Goal: Task Accomplishment & Management: Manage account settings

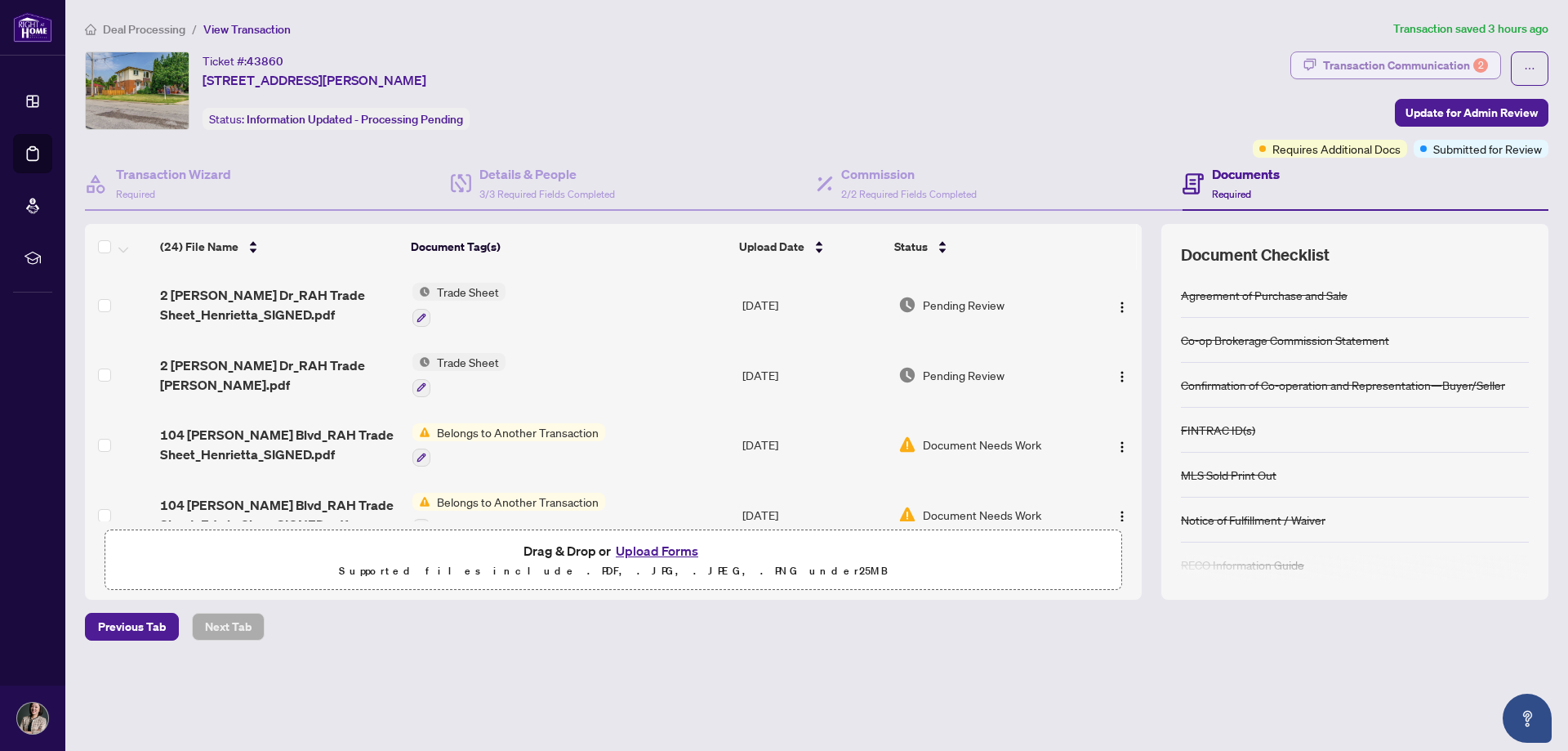
click at [1371, 53] on div "Transaction Communication 2" at bounding box center [1405, 66] width 165 height 26
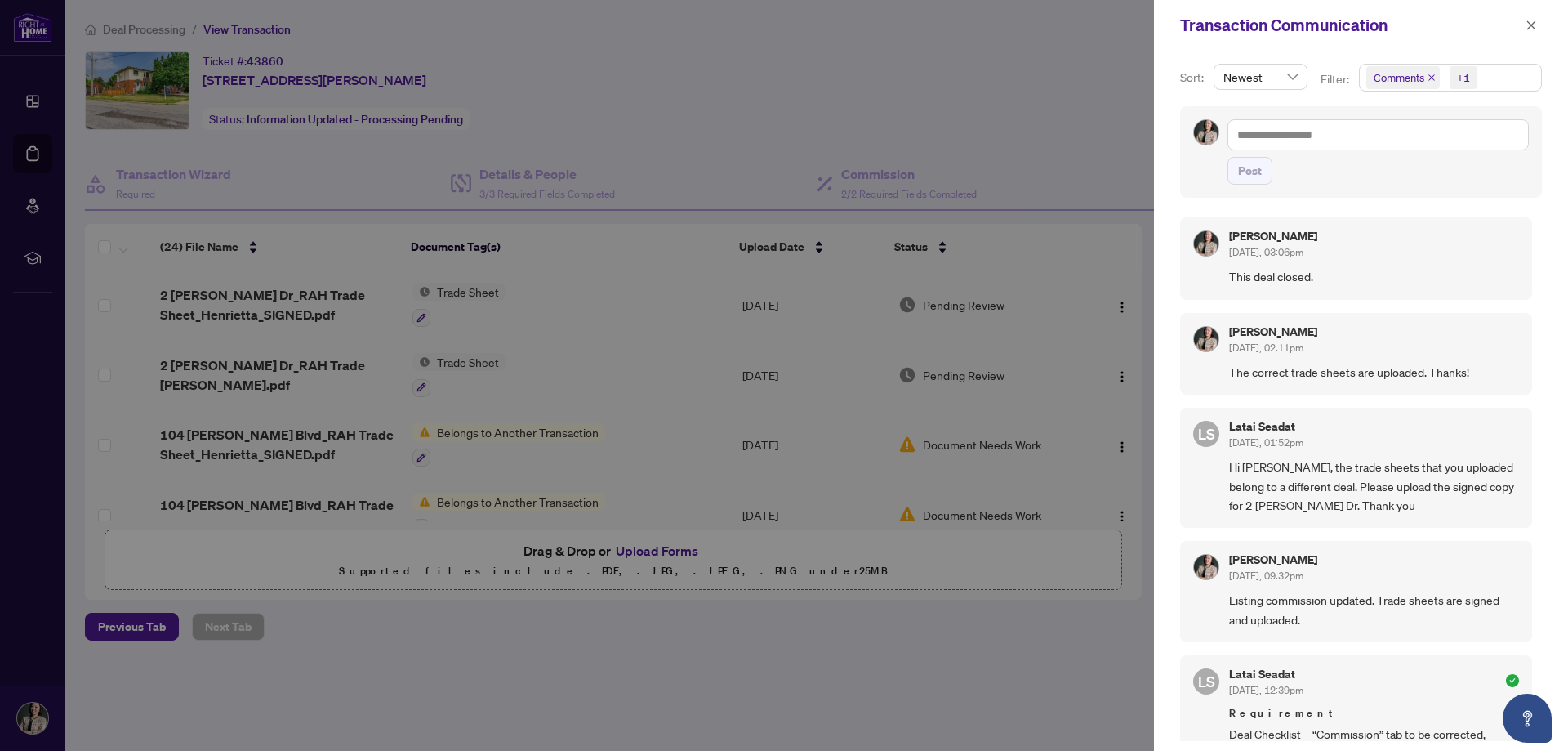
click at [1017, 84] on div at bounding box center [784, 375] width 1568 height 751
click at [1531, 27] on icon "close" at bounding box center [1531, 25] width 12 height 12
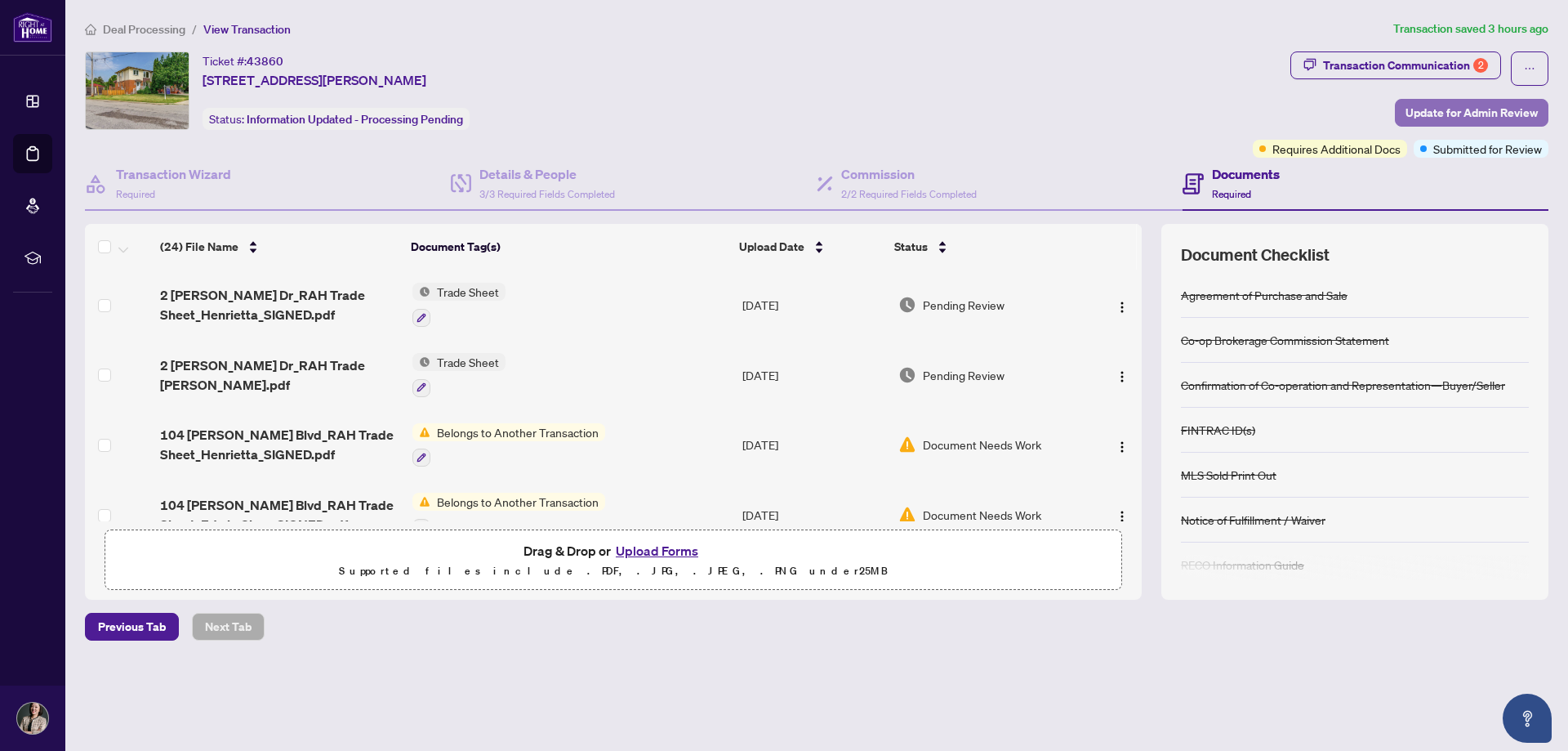
click at [1469, 109] on span "Update for Admin Review" at bounding box center [1471, 113] width 132 height 26
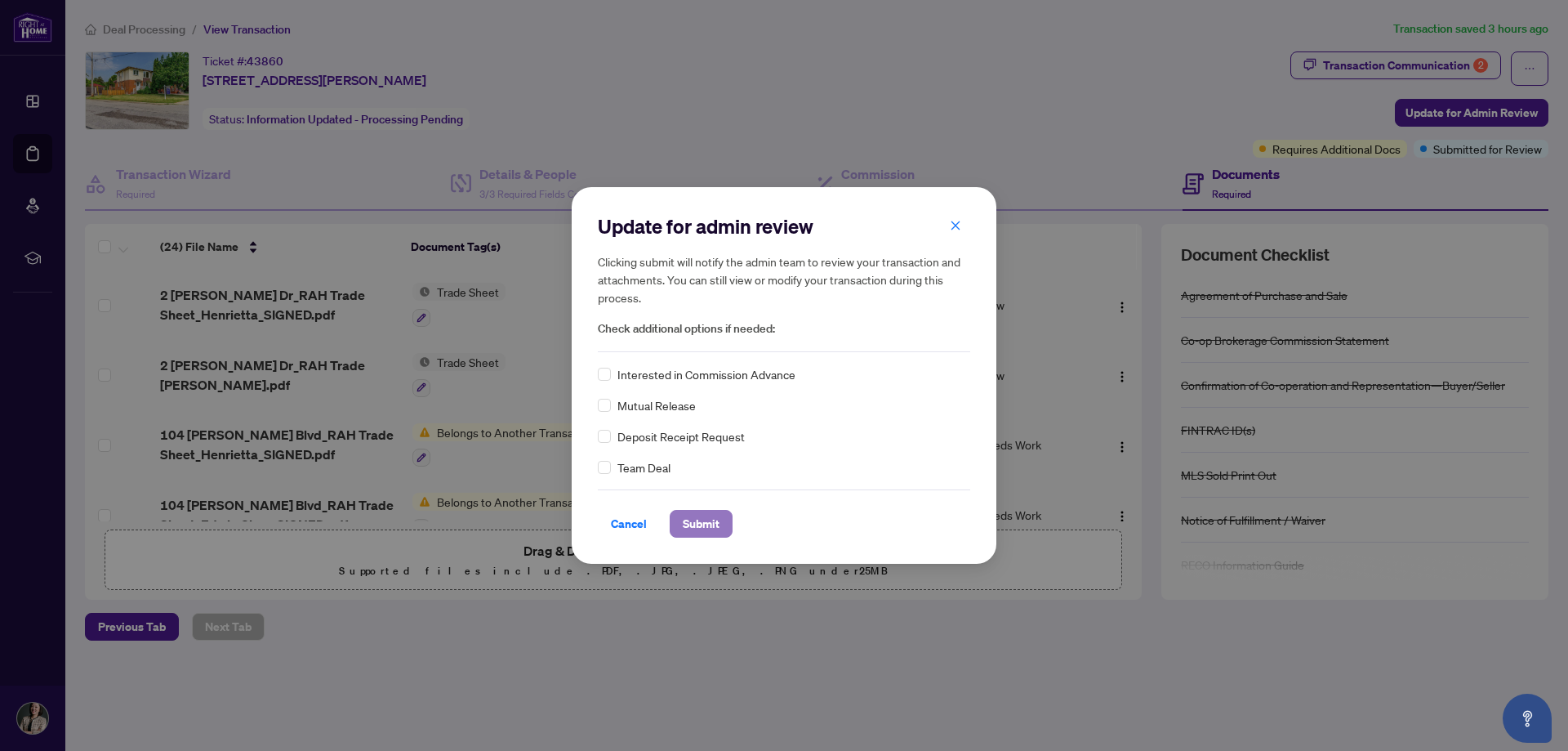
click at [711, 527] on span "Submit" at bounding box center [701, 524] width 37 height 26
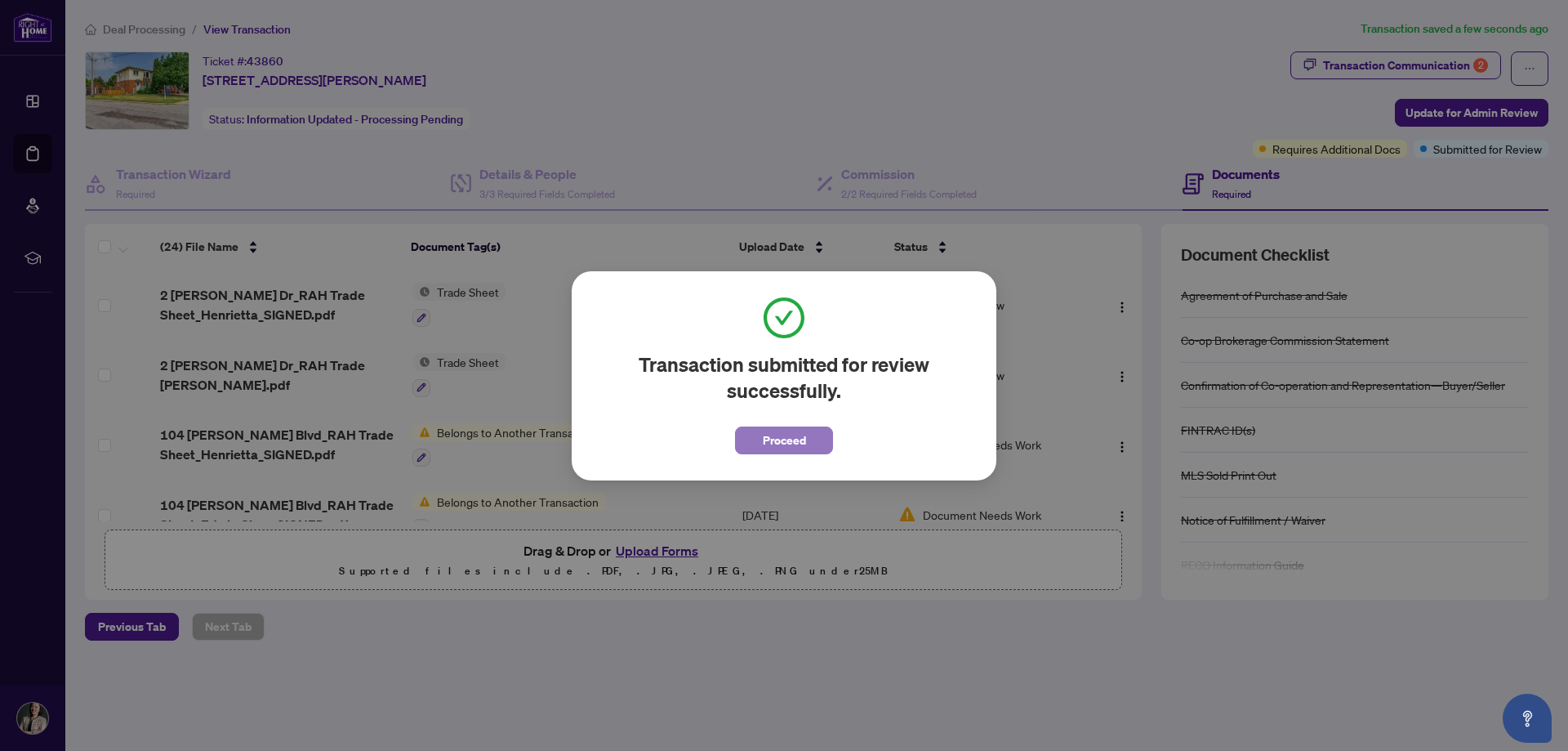
click at [806, 433] on button "Proceed" at bounding box center [784, 440] width 98 height 28
